Goal: Task Accomplishment & Management: Use online tool/utility

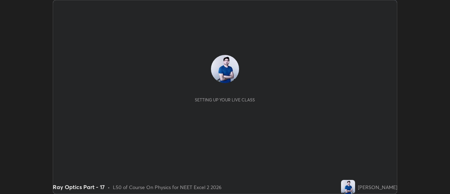
scroll to position [194, 449]
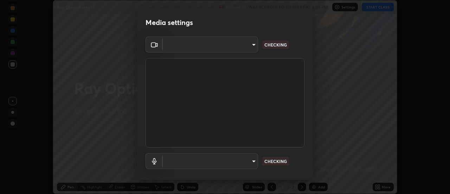
type input "de4d584312b4434b91bb48b0c0e382846541704910f56accdd629dbaa70238e6"
click at [253, 162] on body "Erase all Ray Optics Part - 17 Recording WAS SCHEDULED TO START AT 4:20 PM Sett…" at bounding box center [225, 97] width 450 height 194
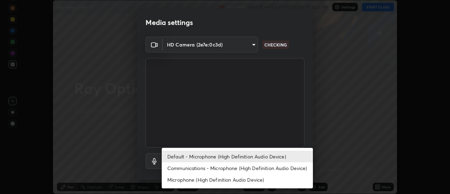
click at [240, 167] on li "Communications - Microphone (High Definition Audio Device)" at bounding box center [237, 168] width 151 height 12
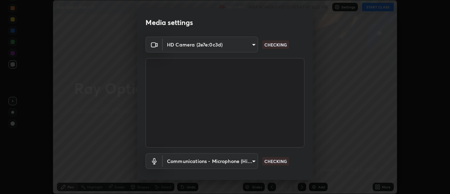
click at [254, 162] on body "Erase all Ray Optics Part - 17 Recording WAS SCHEDULED TO START AT 4:20 PM Sett…" at bounding box center [225, 97] width 450 height 194
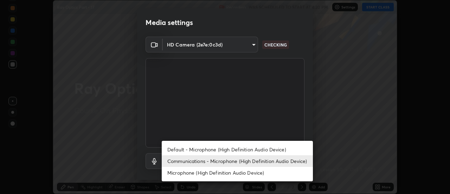
click at [234, 147] on li "Default - Microphone (High Definition Audio Device)" at bounding box center [237, 149] width 151 height 12
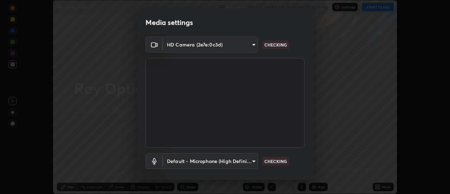
type input "default"
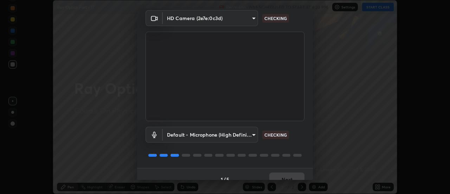
scroll to position [37, 0]
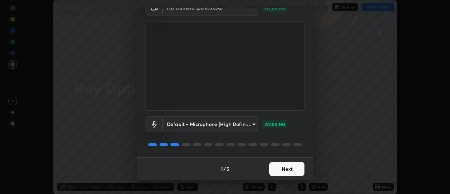
click at [284, 165] on button "Next" at bounding box center [286, 169] width 35 height 14
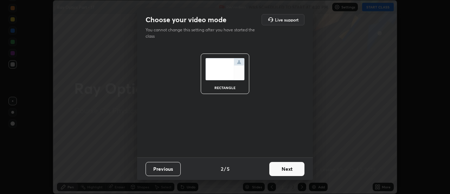
click at [287, 166] on button "Next" at bounding box center [286, 169] width 35 height 14
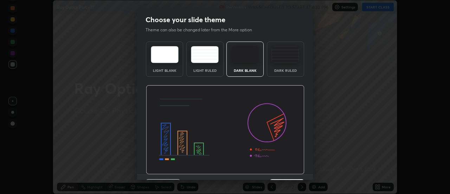
scroll to position [17, 0]
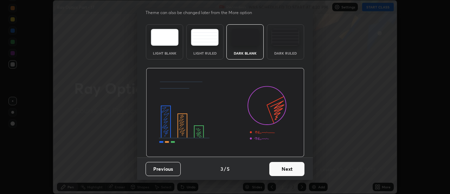
click at [288, 164] on button "Next" at bounding box center [286, 169] width 35 height 14
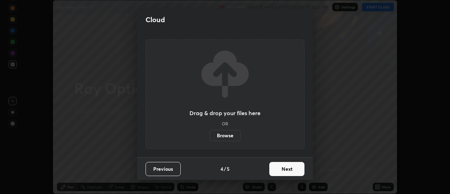
scroll to position [0, 0]
click at [290, 168] on button "Next" at bounding box center [286, 169] width 35 height 14
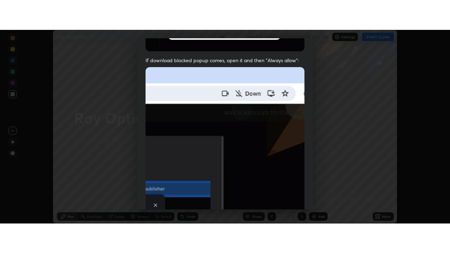
scroll to position [180, 0]
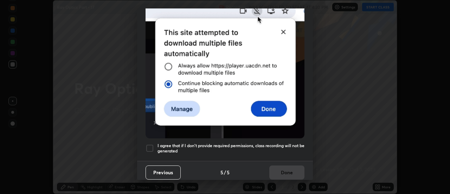
click at [149, 146] on div at bounding box center [149, 148] width 8 height 8
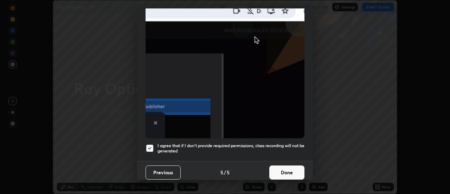
click at [286, 168] on button "Done" at bounding box center [286, 172] width 35 height 14
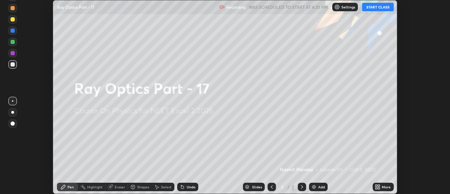
click at [376, 186] on icon at bounding box center [376, 185] width 2 height 2
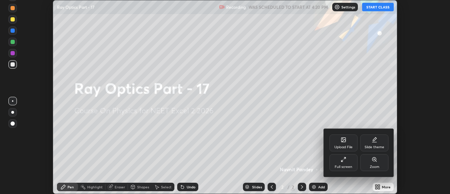
click at [343, 161] on icon at bounding box center [343, 159] width 6 height 6
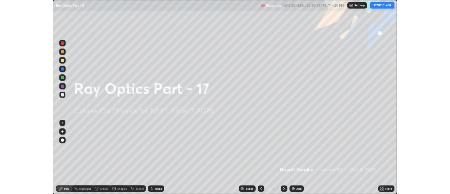
scroll to position [253, 450]
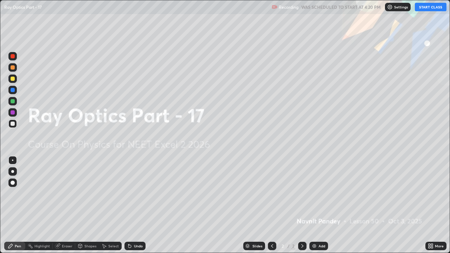
click at [430, 7] on button "START CLASS" at bounding box center [431, 7] width 32 height 8
click at [317, 193] on div "Add" at bounding box center [318, 246] width 19 height 8
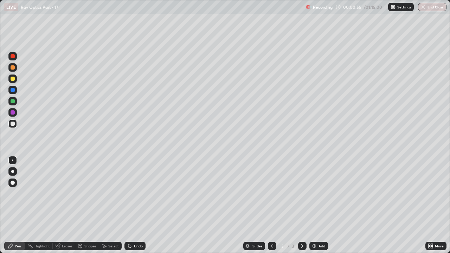
click at [14, 102] on div at bounding box center [13, 101] width 4 height 4
click at [134, 193] on div "Undo" at bounding box center [138, 246] width 9 height 4
click at [135, 193] on div "Undo" at bounding box center [134, 246] width 21 height 8
click at [13, 90] on div at bounding box center [13, 90] width 4 height 4
click at [301, 193] on icon at bounding box center [302, 246] width 6 height 6
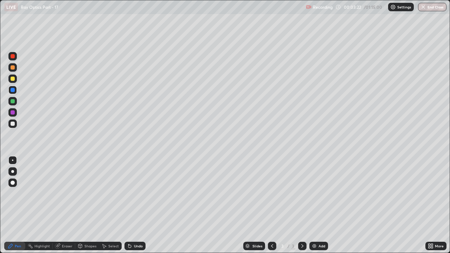
click at [318, 193] on div "Add" at bounding box center [321, 246] width 7 height 4
click at [270, 193] on icon at bounding box center [272, 246] width 6 height 6
click at [302, 193] on icon at bounding box center [302, 246] width 6 height 6
click at [269, 193] on icon at bounding box center [272, 246] width 6 height 6
click at [301, 193] on icon at bounding box center [302, 246] width 6 height 6
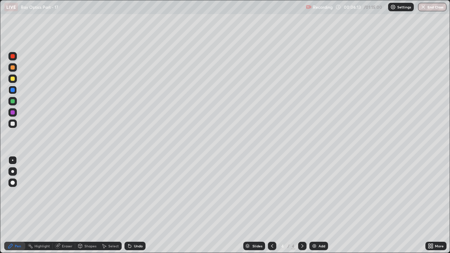
click at [16, 122] on div at bounding box center [12, 123] width 8 height 8
click at [16, 102] on div at bounding box center [12, 101] width 8 height 8
click at [13, 88] on div at bounding box center [13, 90] width 4 height 4
click at [302, 193] on icon at bounding box center [302, 246] width 6 height 6
click at [317, 193] on div "Add" at bounding box center [318, 246] width 19 height 8
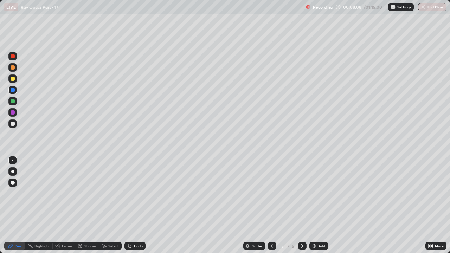
click at [13, 124] on div at bounding box center [13, 124] width 4 height 4
click at [12, 91] on div at bounding box center [13, 90] width 4 height 4
click at [131, 193] on icon at bounding box center [130, 246] width 6 height 6
click at [12, 100] on div at bounding box center [13, 101] width 4 height 4
click at [13, 90] on div at bounding box center [13, 90] width 4 height 4
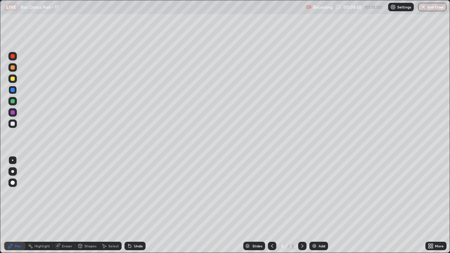
click at [13, 78] on div at bounding box center [13, 79] width 4 height 4
click at [132, 193] on div "Undo" at bounding box center [134, 246] width 21 height 8
click at [134, 193] on div "Undo" at bounding box center [134, 246] width 21 height 8
click at [14, 89] on div at bounding box center [13, 90] width 4 height 4
click at [302, 193] on icon at bounding box center [302, 246] width 2 height 4
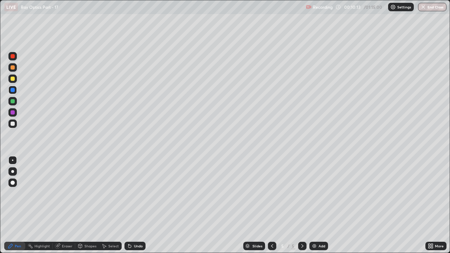
click at [316, 193] on img at bounding box center [314, 246] width 6 height 6
click at [14, 102] on div at bounding box center [13, 101] width 4 height 4
click at [12, 89] on div at bounding box center [13, 90] width 4 height 4
click at [271, 193] on icon at bounding box center [272, 246] width 6 height 6
click at [272, 193] on icon at bounding box center [272, 246] width 6 height 6
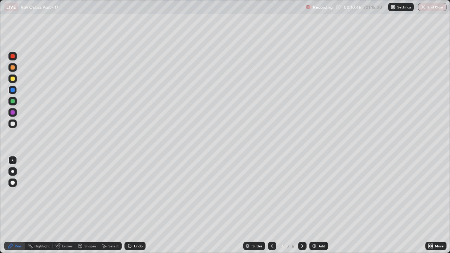
click at [301, 193] on icon at bounding box center [302, 246] width 6 height 6
click at [271, 193] on icon at bounding box center [272, 246] width 6 height 6
click at [304, 193] on div at bounding box center [302, 246] width 8 height 8
click at [12, 87] on div at bounding box center [12, 90] width 8 height 8
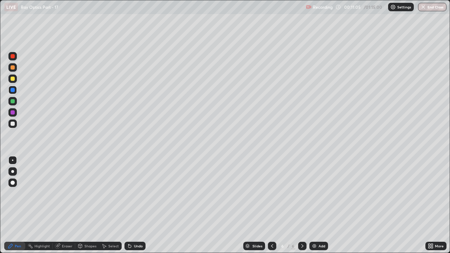
click at [12, 104] on div at bounding box center [12, 101] width 8 height 8
click at [271, 193] on icon at bounding box center [272, 246] width 6 height 6
click at [302, 193] on icon at bounding box center [302, 246] width 6 height 6
click at [271, 193] on icon at bounding box center [272, 246] width 6 height 6
click at [14, 89] on div at bounding box center [13, 90] width 4 height 4
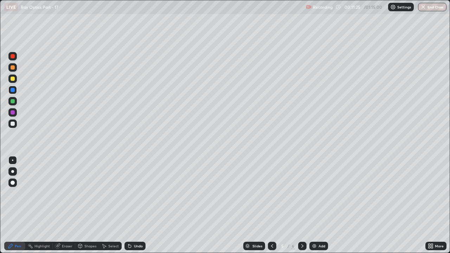
click at [12, 79] on div at bounding box center [13, 79] width 4 height 4
click at [13, 91] on div at bounding box center [13, 90] width 4 height 4
click at [12, 104] on div at bounding box center [12, 101] width 8 height 8
click at [300, 193] on icon at bounding box center [302, 246] width 6 height 6
click at [313, 193] on img at bounding box center [314, 246] width 6 height 6
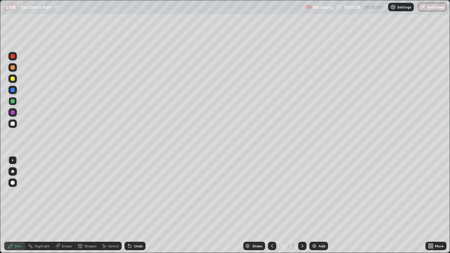
click at [12, 124] on div at bounding box center [13, 124] width 4 height 4
click at [12, 100] on div at bounding box center [13, 101] width 4 height 4
click at [12, 90] on div at bounding box center [13, 90] width 4 height 4
click at [130, 193] on icon at bounding box center [130, 246] width 6 height 6
click at [129, 193] on icon at bounding box center [129, 246] width 3 height 3
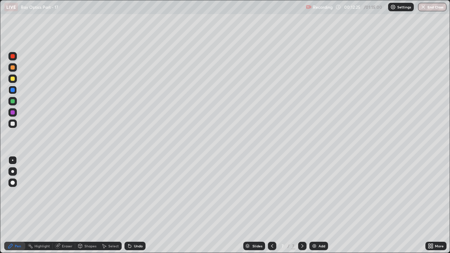
click at [132, 193] on div "Undo" at bounding box center [134, 246] width 21 height 8
click at [14, 78] on div at bounding box center [13, 79] width 4 height 4
click at [12, 90] on div at bounding box center [13, 90] width 4 height 4
click at [13, 78] on div at bounding box center [13, 79] width 4 height 4
click at [12, 112] on div at bounding box center [13, 112] width 4 height 4
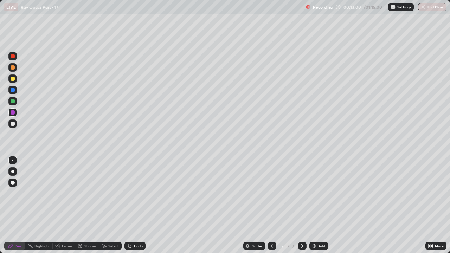
click at [15, 90] on div at bounding box center [12, 90] width 8 height 8
click at [15, 102] on div at bounding box center [12, 101] width 8 height 8
click at [301, 193] on icon at bounding box center [302, 246] width 6 height 6
click at [314, 193] on img at bounding box center [314, 246] width 6 height 6
click at [12, 101] on div at bounding box center [13, 101] width 4 height 4
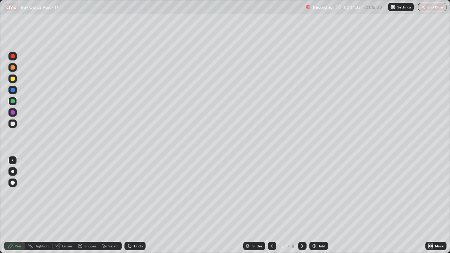
click at [16, 89] on div at bounding box center [12, 90] width 8 height 8
click at [13, 113] on div at bounding box center [13, 112] width 4 height 4
click at [270, 193] on icon at bounding box center [272, 246] width 6 height 6
click at [271, 193] on icon at bounding box center [272, 246] width 2 height 4
click at [271, 193] on icon at bounding box center [272, 246] width 6 height 6
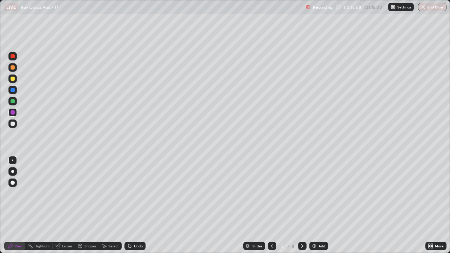
click at [272, 193] on icon at bounding box center [272, 246] width 6 height 6
click at [301, 193] on icon at bounding box center [302, 246] width 6 height 6
click at [305, 193] on div at bounding box center [302, 246] width 8 height 14
click at [301, 193] on icon at bounding box center [302, 246] width 6 height 6
click at [272, 193] on icon at bounding box center [272, 246] width 6 height 6
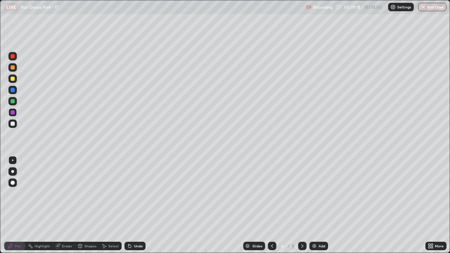
click at [301, 193] on icon at bounding box center [302, 246] width 6 height 6
click at [300, 193] on icon at bounding box center [302, 246] width 6 height 6
click at [271, 193] on icon at bounding box center [272, 246] width 6 height 6
click at [301, 193] on icon at bounding box center [302, 246] width 2 height 4
click at [64, 193] on div "Eraser" at bounding box center [67, 246] width 11 height 4
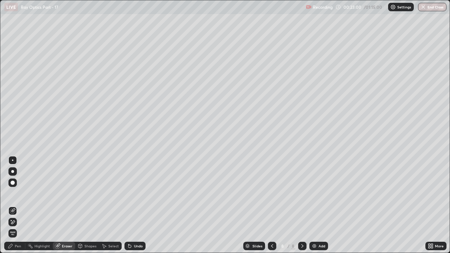
click at [19, 193] on div "Pen" at bounding box center [18, 246] width 6 height 4
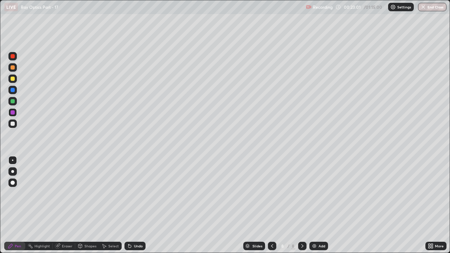
click at [15, 101] on div at bounding box center [12, 101] width 8 height 8
click at [303, 193] on icon at bounding box center [302, 246] width 2 height 4
click at [314, 193] on img at bounding box center [314, 246] width 6 height 6
click at [16, 122] on div at bounding box center [12, 123] width 8 height 8
click at [13, 174] on div at bounding box center [12, 171] width 8 height 8
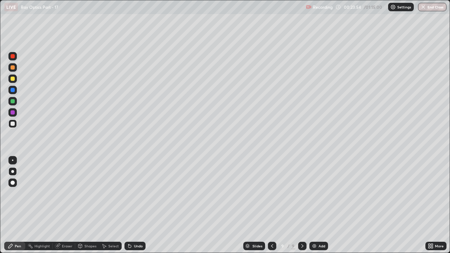
click at [128, 193] on icon at bounding box center [128, 244] width 1 height 1
click at [13, 100] on div at bounding box center [13, 101] width 4 height 4
click at [13, 160] on div at bounding box center [12, 160] width 1 height 1
click at [131, 193] on div "Undo" at bounding box center [134, 246] width 21 height 8
click at [132, 193] on div "Undo" at bounding box center [134, 246] width 21 height 8
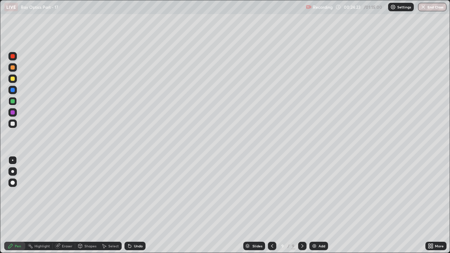
click at [13, 91] on div at bounding box center [13, 90] width 4 height 4
click at [128, 193] on icon at bounding box center [129, 246] width 3 height 3
click at [12, 78] on div at bounding box center [13, 79] width 4 height 4
click at [13, 101] on div at bounding box center [13, 101] width 4 height 4
click at [14, 91] on div at bounding box center [13, 90] width 4 height 4
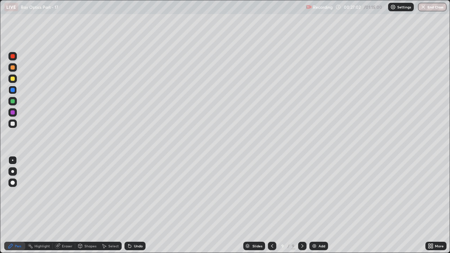
click at [132, 193] on div "Undo" at bounding box center [134, 246] width 21 height 8
click at [128, 193] on icon at bounding box center [128, 244] width 1 height 1
click at [301, 193] on icon at bounding box center [302, 246] width 6 height 6
click at [317, 193] on div "Add" at bounding box center [318, 246] width 19 height 8
click at [13, 100] on div at bounding box center [13, 101] width 4 height 4
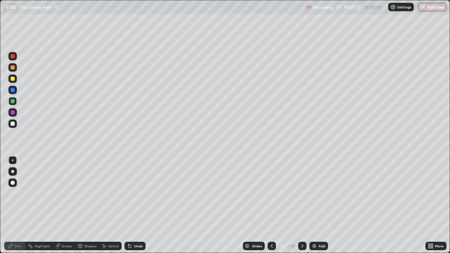
click at [132, 193] on div "Undo" at bounding box center [134, 246] width 21 height 8
click at [13, 90] on div at bounding box center [13, 90] width 4 height 4
click at [12, 78] on div at bounding box center [13, 79] width 4 height 4
click at [13, 100] on div at bounding box center [13, 101] width 4 height 4
click at [12, 79] on div at bounding box center [13, 79] width 4 height 4
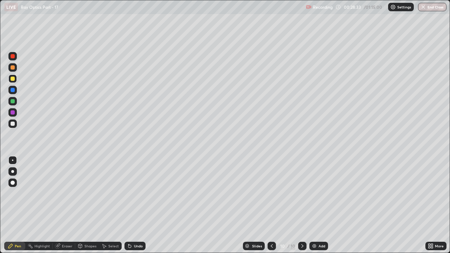
click at [16, 91] on div at bounding box center [12, 90] width 8 height 8
click at [272, 193] on icon at bounding box center [272, 246] width 6 height 6
click at [302, 193] on icon at bounding box center [302, 246] width 6 height 6
click at [128, 193] on icon at bounding box center [129, 246] width 3 height 3
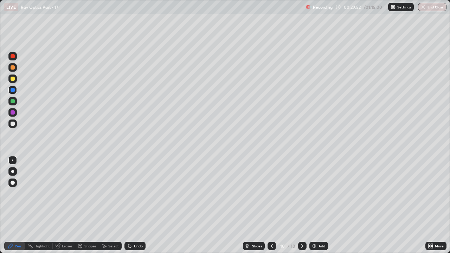
click at [271, 193] on icon at bounding box center [272, 246] width 6 height 6
click at [65, 193] on div "Eraser" at bounding box center [67, 246] width 11 height 4
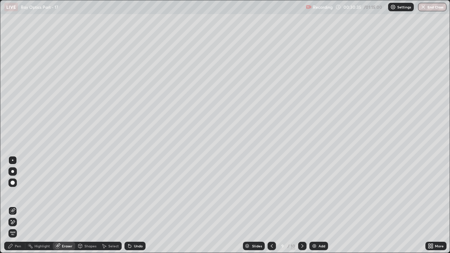
click at [14, 193] on icon at bounding box center [13, 222] width 6 height 6
click at [17, 193] on div "Pen" at bounding box center [18, 246] width 6 height 4
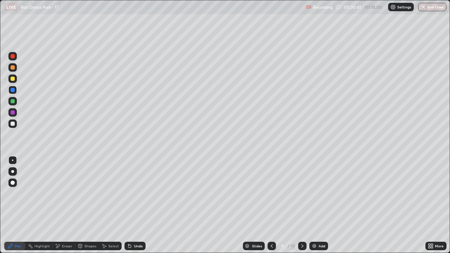
click at [135, 193] on div "Undo" at bounding box center [134, 246] width 21 height 8
click at [13, 102] on div at bounding box center [13, 101] width 4 height 4
click at [305, 193] on div at bounding box center [302, 246] width 8 height 8
click at [271, 193] on icon at bounding box center [272, 246] width 6 height 6
click at [301, 193] on icon at bounding box center [302, 246] width 6 height 6
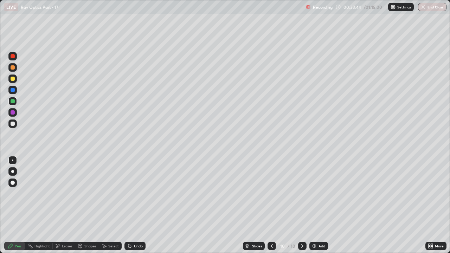
click at [301, 193] on icon at bounding box center [302, 246] width 6 height 6
click at [314, 193] on img at bounding box center [314, 246] width 6 height 6
click at [13, 123] on div at bounding box center [13, 124] width 4 height 4
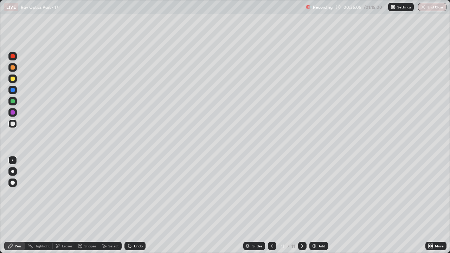
click at [12, 89] on div at bounding box center [13, 90] width 4 height 4
click at [13, 103] on div at bounding box center [13, 101] width 4 height 4
click at [131, 193] on div "Undo" at bounding box center [134, 246] width 21 height 8
click at [14, 91] on div at bounding box center [13, 90] width 4 height 4
click at [129, 193] on icon at bounding box center [129, 246] width 3 height 3
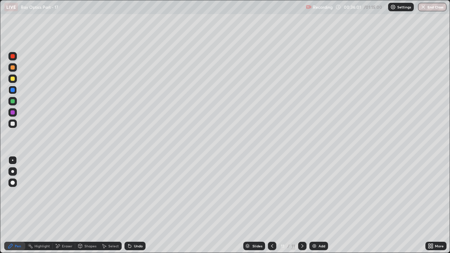
click at [131, 193] on icon at bounding box center [130, 246] width 6 height 6
click at [128, 193] on icon at bounding box center [129, 246] width 3 height 3
click at [135, 193] on div "Undo" at bounding box center [138, 246] width 9 height 4
click at [14, 82] on div at bounding box center [12, 78] width 8 height 8
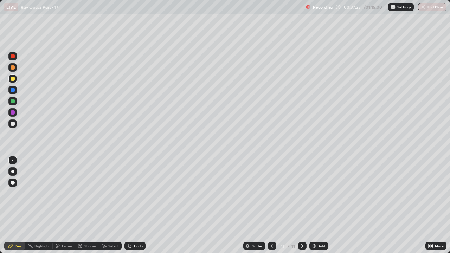
click at [13, 90] on div at bounding box center [13, 90] width 4 height 4
click at [128, 193] on icon at bounding box center [128, 244] width 1 height 1
click at [129, 193] on icon at bounding box center [129, 246] width 3 height 3
click at [131, 193] on icon at bounding box center [130, 246] width 6 height 6
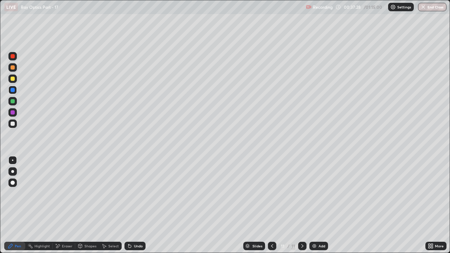
click at [131, 193] on icon at bounding box center [130, 246] width 6 height 6
click at [129, 193] on icon at bounding box center [129, 246] width 3 height 3
click at [131, 193] on icon at bounding box center [130, 246] width 6 height 6
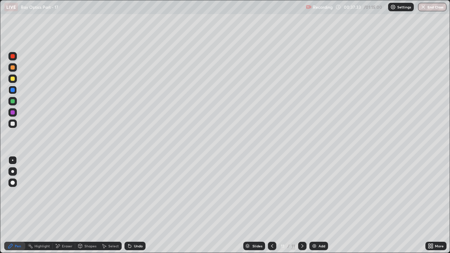
click at [13, 102] on div at bounding box center [13, 101] width 4 height 4
click at [11, 79] on div at bounding box center [13, 79] width 4 height 4
click at [13, 100] on div at bounding box center [13, 101] width 4 height 4
click at [15, 86] on div at bounding box center [12, 90] width 8 height 8
click at [136, 193] on div "Undo" at bounding box center [138, 246] width 9 height 4
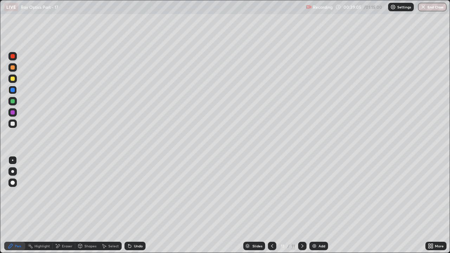
click at [135, 193] on div "Undo" at bounding box center [138, 246] width 9 height 4
click at [136, 193] on div "Undo" at bounding box center [138, 246] width 9 height 4
click at [301, 193] on icon at bounding box center [302, 246] width 6 height 6
click at [305, 193] on div at bounding box center [302, 246] width 8 height 8
click at [315, 193] on img at bounding box center [314, 246] width 6 height 6
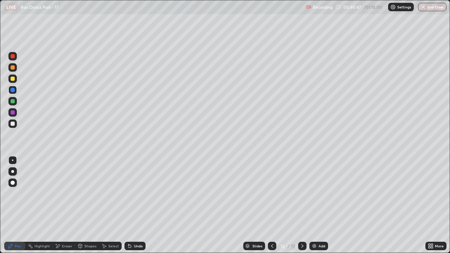
click at [272, 193] on icon at bounding box center [272, 246] width 6 height 6
click at [301, 193] on icon at bounding box center [302, 246] width 6 height 6
click at [13, 101] on div at bounding box center [13, 101] width 4 height 4
click at [13, 90] on div at bounding box center [13, 90] width 4 height 4
click at [14, 80] on div at bounding box center [13, 79] width 4 height 4
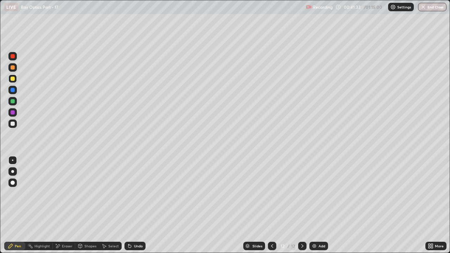
click at [12, 100] on div at bounding box center [13, 101] width 4 height 4
click at [271, 193] on icon at bounding box center [272, 246] width 6 height 6
click at [301, 193] on icon at bounding box center [302, 246] width 6 height 6
click at [272, 193] on icon at bounding box center [272, 246] width 6 height 6
click at [301, 193] on icon at bounding box center [302, 246] width 2 height 4
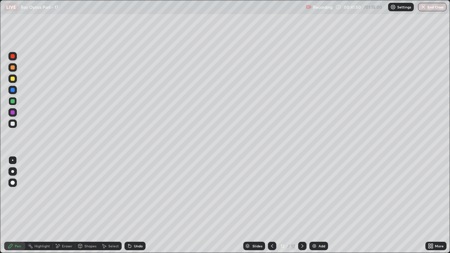
click at [131, 193] on icon at bounding box center [130, 246] width 6 height 6
click at [15, 81] on div at bounding box center [12, 78] width 8 height 8
click at [132, 193] on div "Undo" at bounding box center [134, 246] width 21 height 8
click at [129, 193] on icon at bounding box center [129, 246] width 3 height 3
click at [132, 193] on div "Undo" at bounding box center [134, 246] width 21 height 8
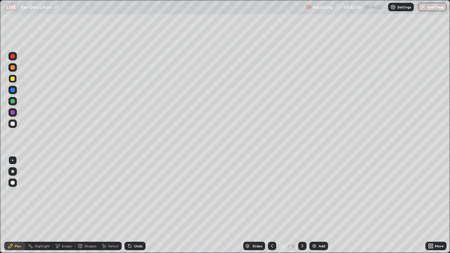
click at [131, 193] on icon at bounding box center [130, 246] width 6 height 6
click at [132, 193] on div "Undo" at bounding box center [134, 246] width 21 height 8
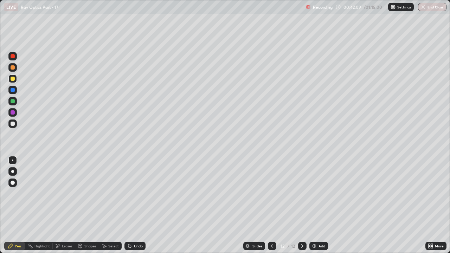
click at [132, 193] on div "Undo" at bounding box center [134, 246] width 21 height 8
click at [130, 193] on icon at bounding box center [130, 246] width 6 height 6
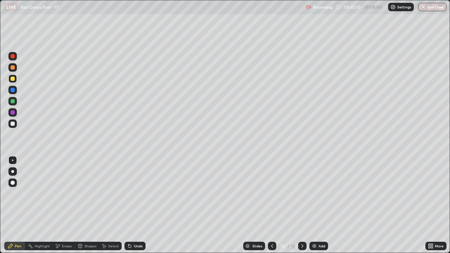
click at [131, 193] on icon at bounding box center [130, 246] width 6 height 6
click at [132, 193] on div "Undo" at bounding box center [134, 246] width 21 height 8
click at [133, 193] on div "Undo" at bounding box center [134, 246] width 21 height 8
click at [131, 193] on icon at bounding box center [130, 246] width 6 height 6
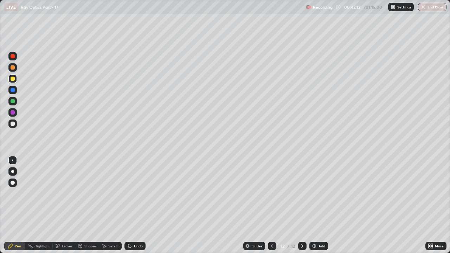
click at [130, 193] on icon at bounding box center [130, 246] width 6 height 6
click at [129, 193] on icon at bounding box center [129, 246] width 3 height 3
click at [131, 193] on icon at bounding box center [130, 246] width 6 height 6
click at [132, 193] on div "Undo" at bounding box center [134, 246] width 21 height 8
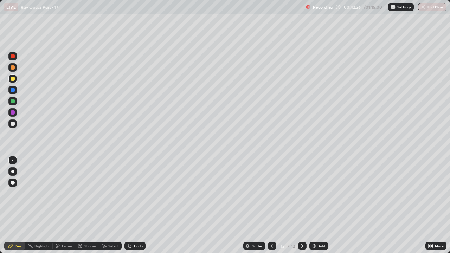
click at [13, 89] on div at bounding box center [13, 90] width 4 height 4
click at [13, 79] on div at bounding box center [13, 79] width 4 height 4
click at [14, 89] on div at bounding box center [13, 90] width 4 height 4
click at [137, 193] on div "Undo" at bounding box center [138, 246] width 9 height 4
click at [14, 111] on div at bounding box center [13, 112] width 4 height 4
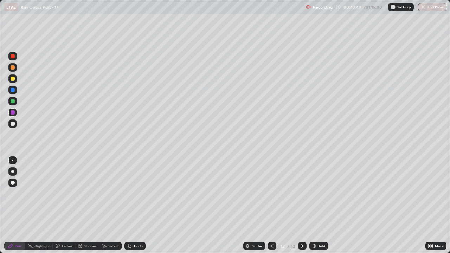
click at [301, 193] on icon at bounding box center [302, 246] width 6 height 6
click at [315, 193] on img at bounding box center [314, 246] width 6 height 6
click at [12, 80] on div at bounding box center [13, 79] width 4 height 4
click at [130, 193] on icon at bounding box center [129, 246] width 3 height 3
click at [129, 193] on icon at bounding box center [129, 246] width 3 height 3
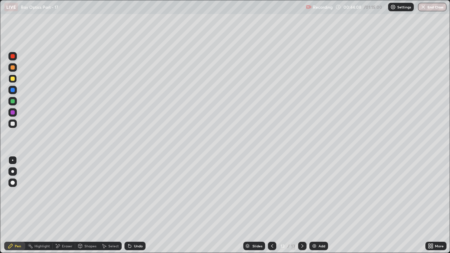
click at [134, 193] on div "Undo" at bounding box center [138, 246] width 9 height 4
click at [131, 193] on icon at bounding box center [130, 246] width 6 height 6
click at [271, 193] on icon at bounding box center [272, 246] width 6 height 6
click at [303, 193] on icon at bounding box center [302, 246] width 6 height 6
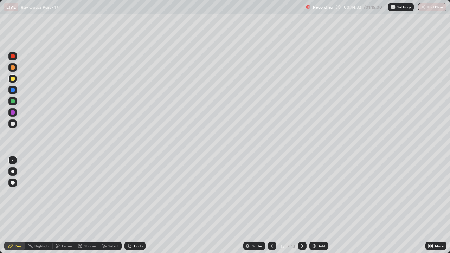
click at [271, 193] on icon at bounding box center [272, 246] width 2 height 4
click at [302, 193] on icon at bounding box center [302, 246] width 6 height 6
click at [271, 193] on icon at bounding box center [272, 246] width 6 height 6
click at [302, 193] on icon at bounding box center [302, 246] width 6 height 6
click at [433, 8] on button "End Class" at bounding box center [432, 7] width 28 height 8
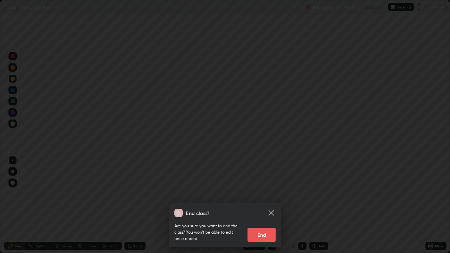
click at [261, 193] on button "End" at bounding box center [261, 235] width 28 height 14
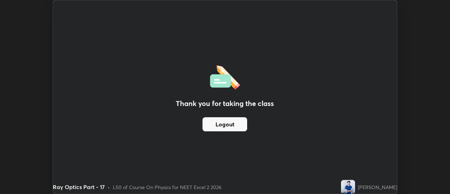
scroll to position [34942, 34685]
